Goal: Check status: Check status

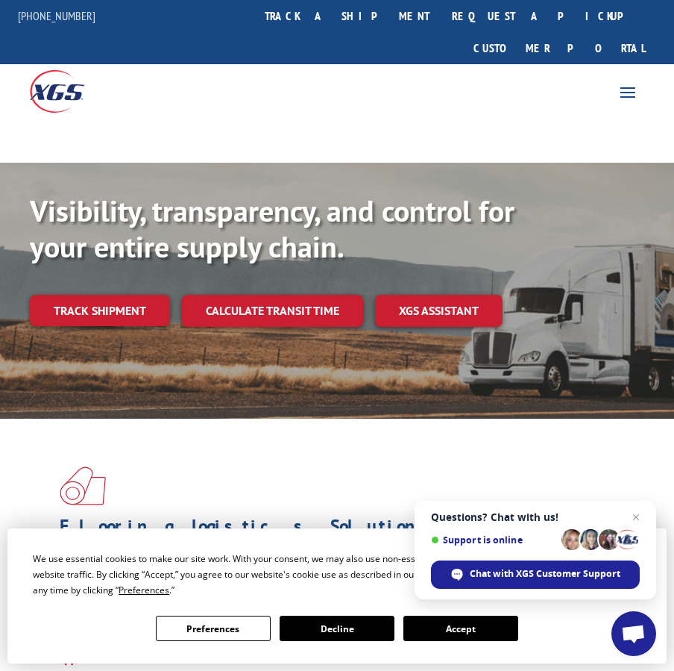
click at [457, 634] on button "Accept" at bounding box center [461, 627] width 115 height 25
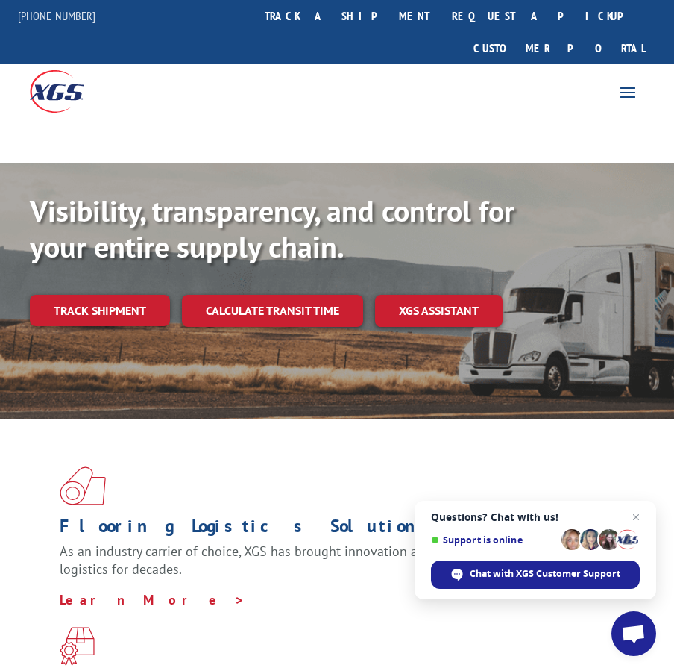
click at [632, 629] on span "Open chat" at bounding box center [633, 634] width 25 height 21
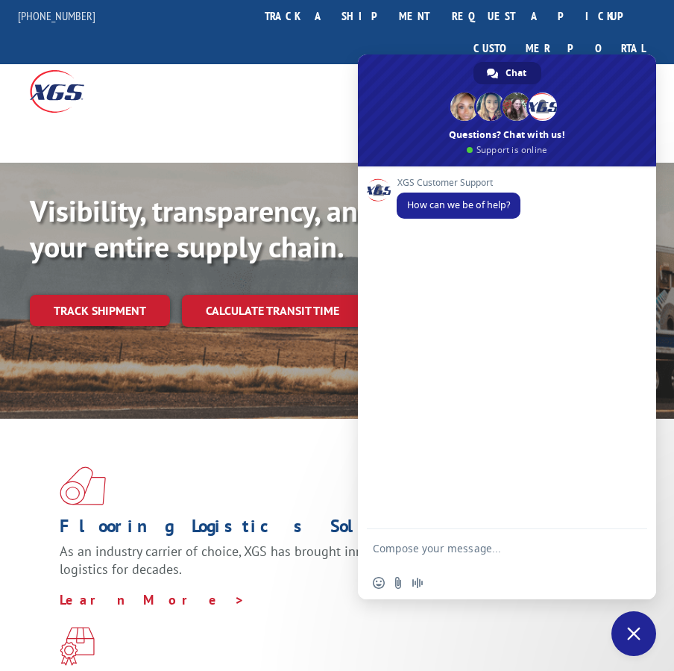
click at [530, 549] on textarea "Compose your message..." at bounding box center [492, 547] width 239 height 37
click at [475, 556] on textarea "Compose your message..." at bounding box center [492, 547] width 239 height 37
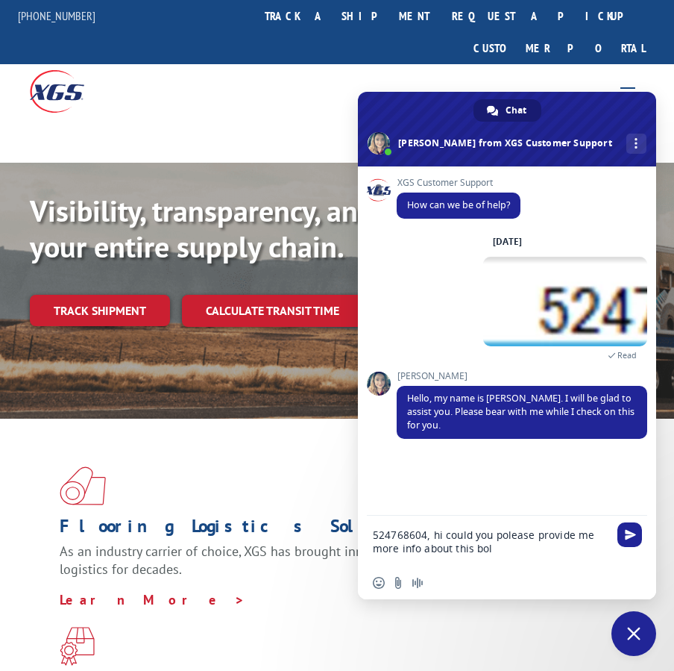
type textarea "524768604, hi could you polease provide me more info about this bol#"
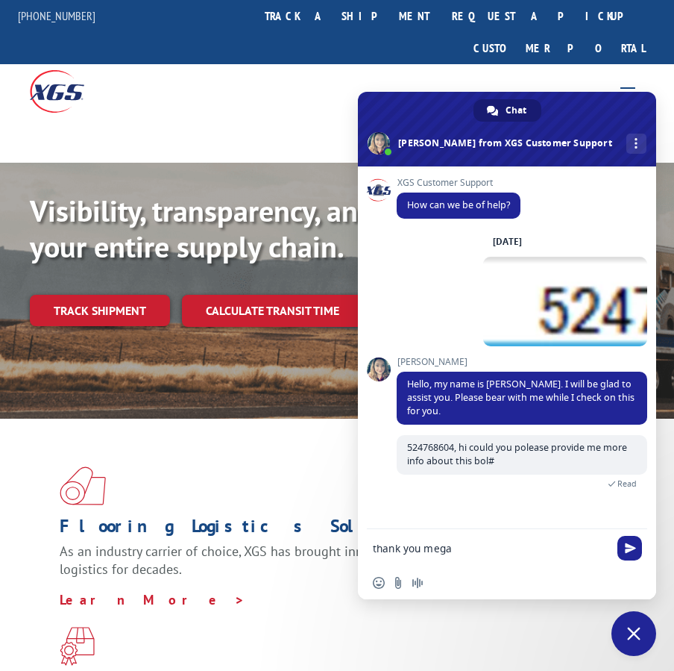
type textarea "thank you [PERSON_NAME]"
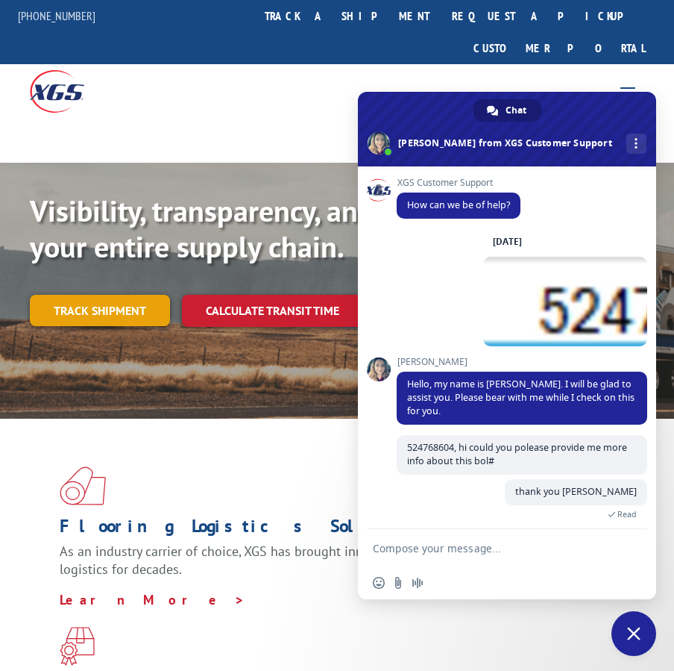
click at [116, 295] on link "Track shipment" at bounding box center [100, 310] width 140 height 31
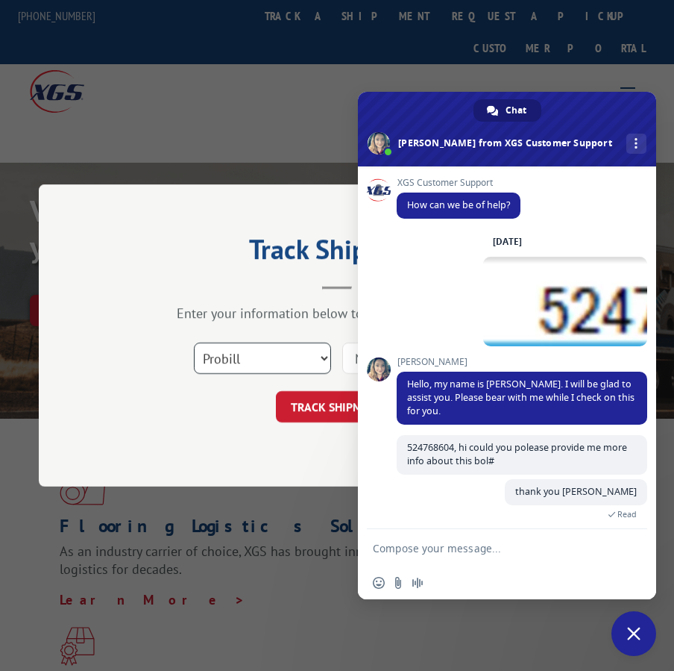
click at [305, 359] on select "Select category... Probill BOL PO" at bounding box center [262, 357] width 137 height 31
select select "bol"
click at [194, 342] on select "Select category... Probill BOL PO" at bounding box center [262, 357] width 137 height 31
click at [625, 633] on span "Close chat" at bounding box center [634, 633] width 45 height 45
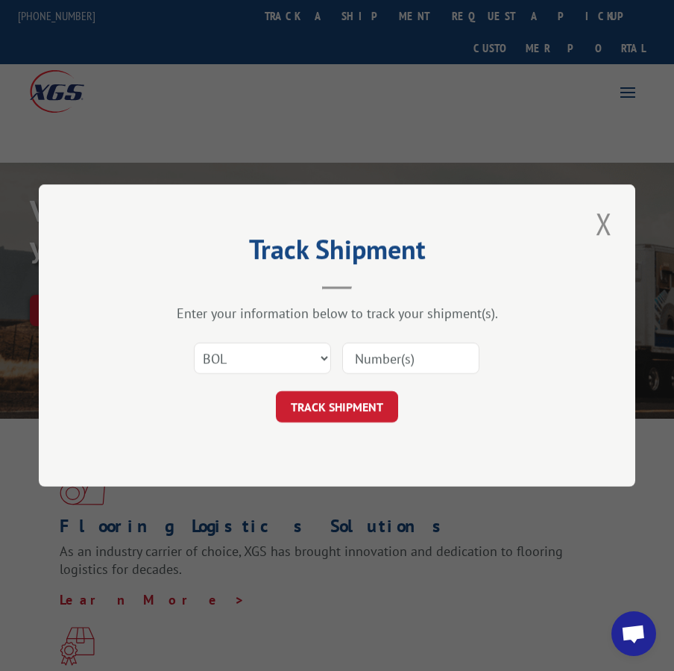
click at [420, 357] on input at bounding box center [410, 357] width 137 height 31
paste input "524768604"
type input "524768604"
click at [371, 407] on button "TRACK SHIPMENT" at bounding box center [337, 406] width 122 height 31
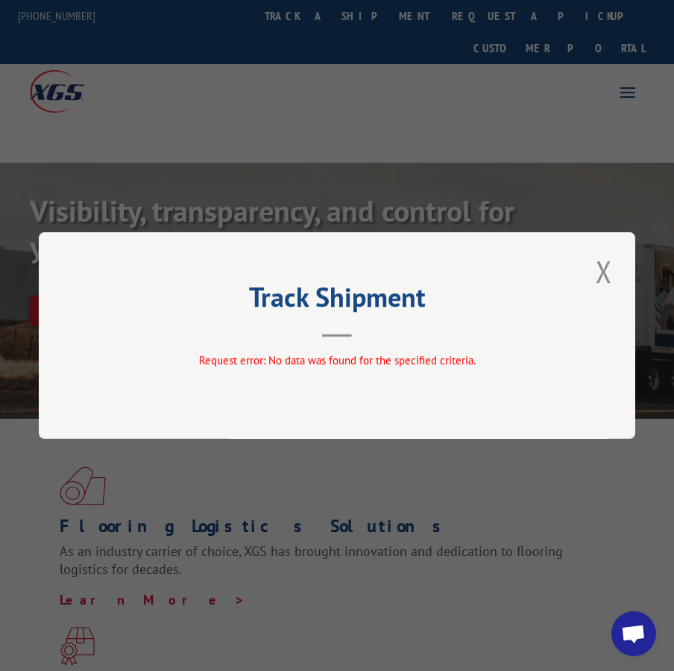
click at [649, 639] on span "Open chat" at bounding box center [634, 633] width 45 height 45
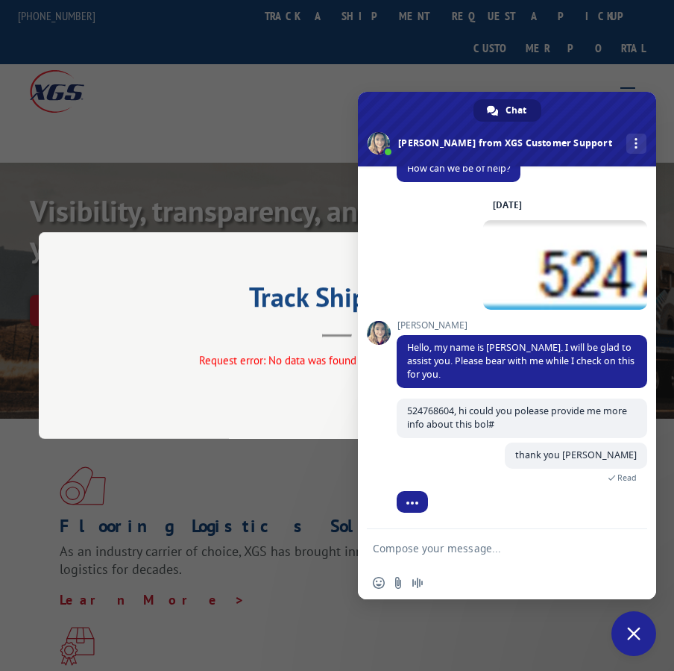
scroll to position [98, 0]
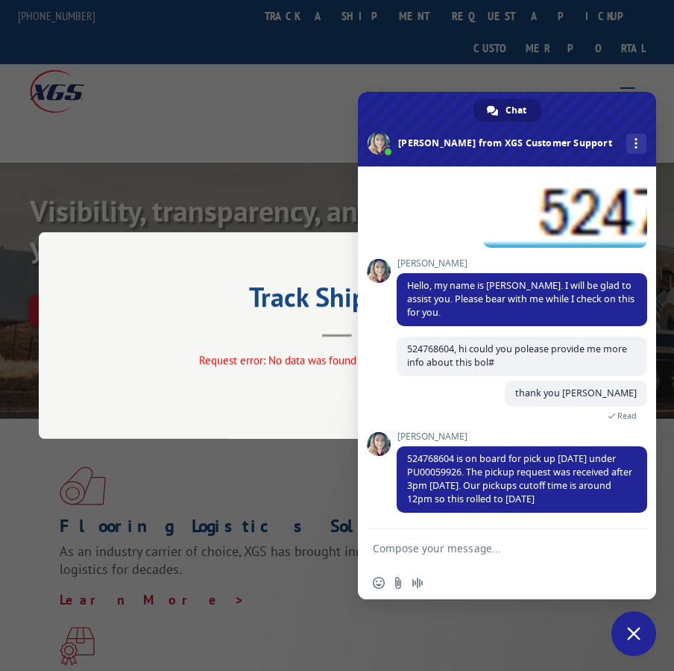
click at [498, 537] on textarea "Compose your message..." at bounding box center [492, 547] width 239 height 37
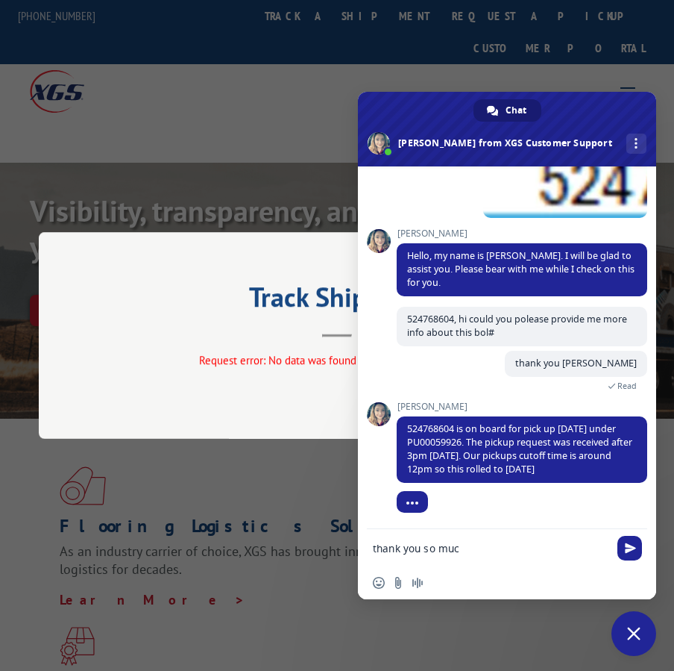
type textarea "thank you so much"
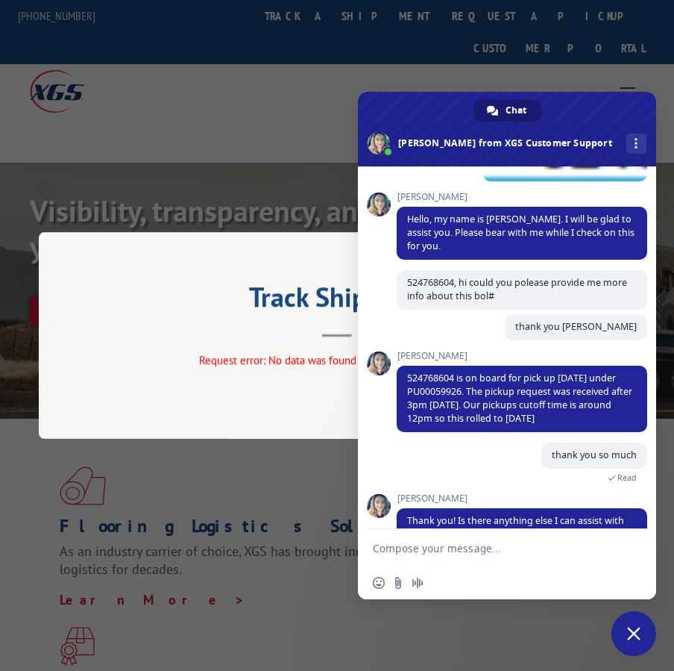
scroll to position [200, 0]
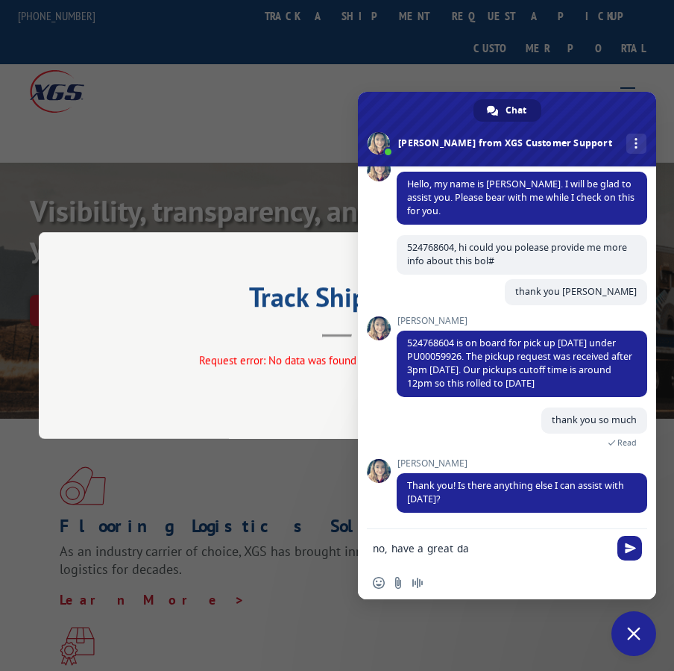
type textarea "no, have a great day"
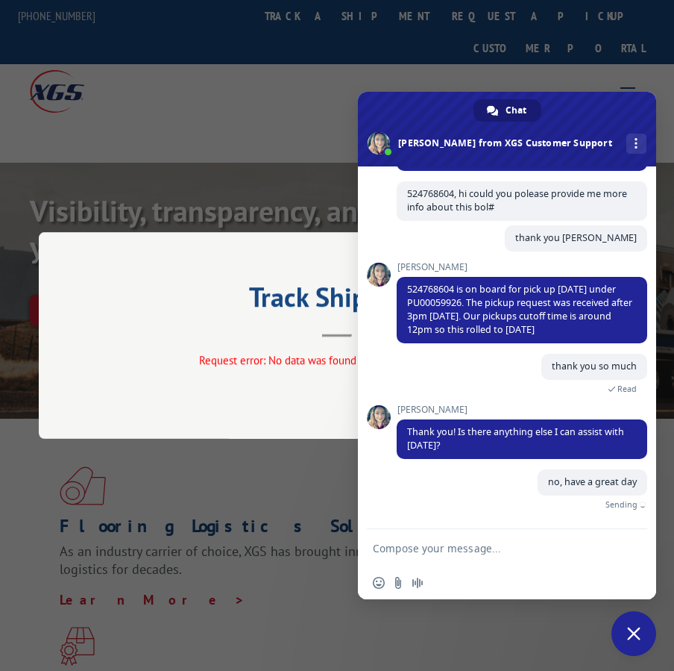
scroll to position [236, 0]
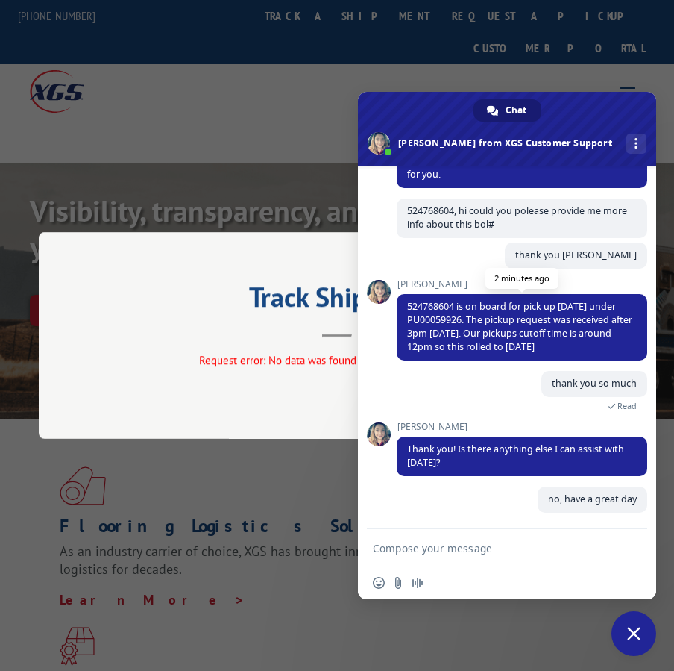
click at [446, 312] on span "524768604 is on board for pick up [DATE] under PU00059926. The pickup request w…" at bounding box center [519, 326] width 225 height 53
click at [439, 320] on span "524768604 is on board for pick up [DATE] under PU00059926. The pickup request w…" at bounding box center [519, 326] width 225 height 53
copy span "PU00059926"
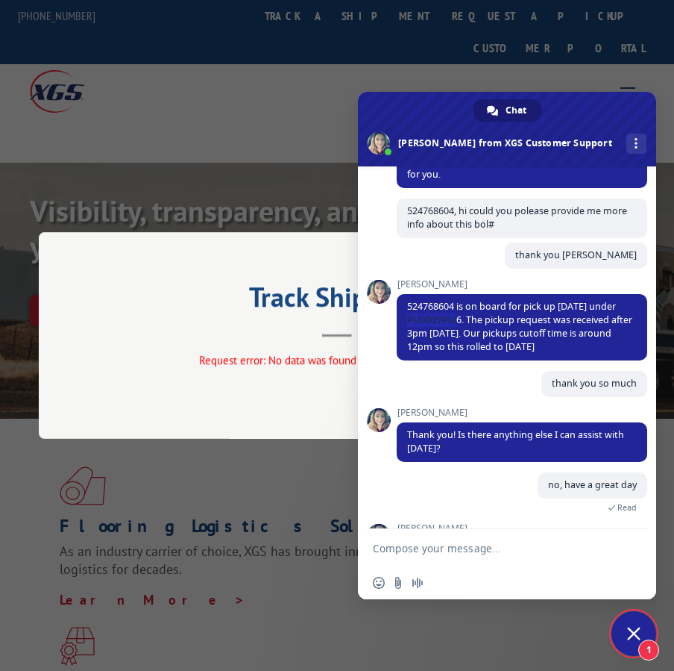
scroll to position [373, 0]
